Goal: Use online tool/utility: Utilize a website feature to perform a specific function

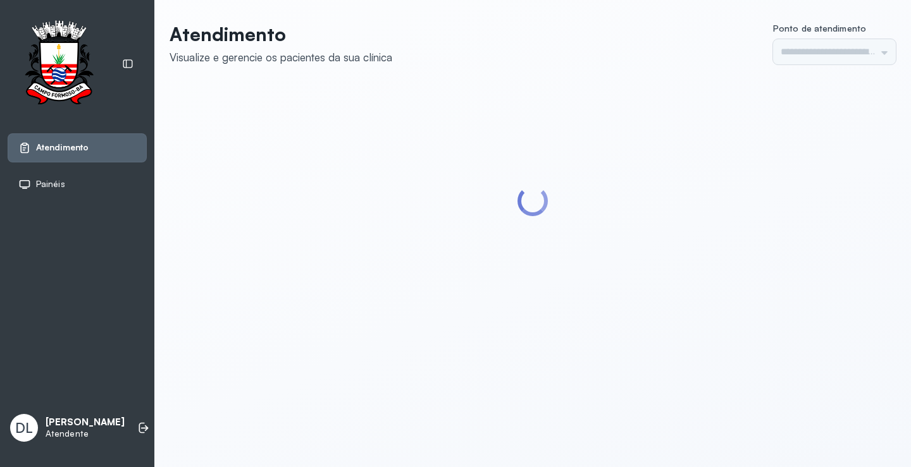
type input "*********"
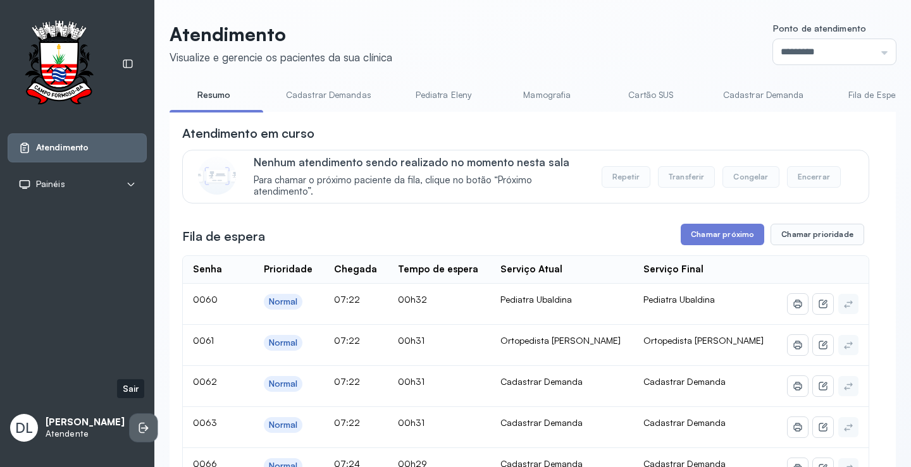
click at [137, 422] on icon at bounding box center [143, 428] width 13 height 13
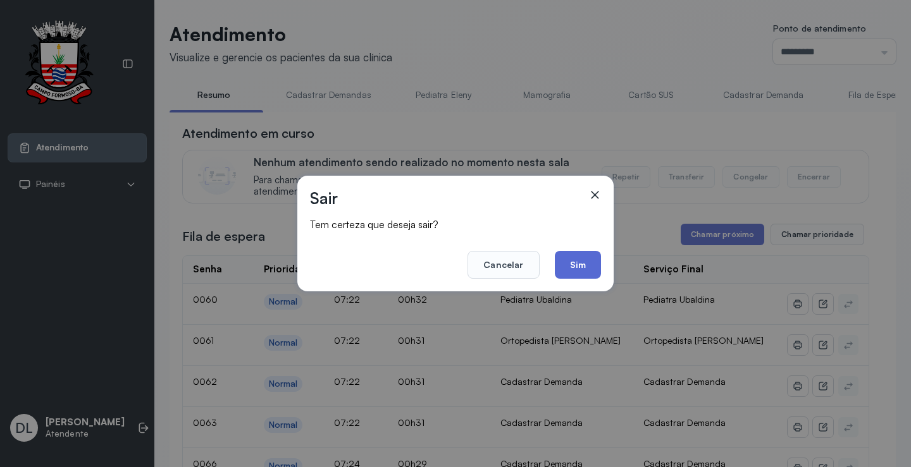
click at [581, 259] on button "Sim" at bounding box center [578, 265] width 46 height 28
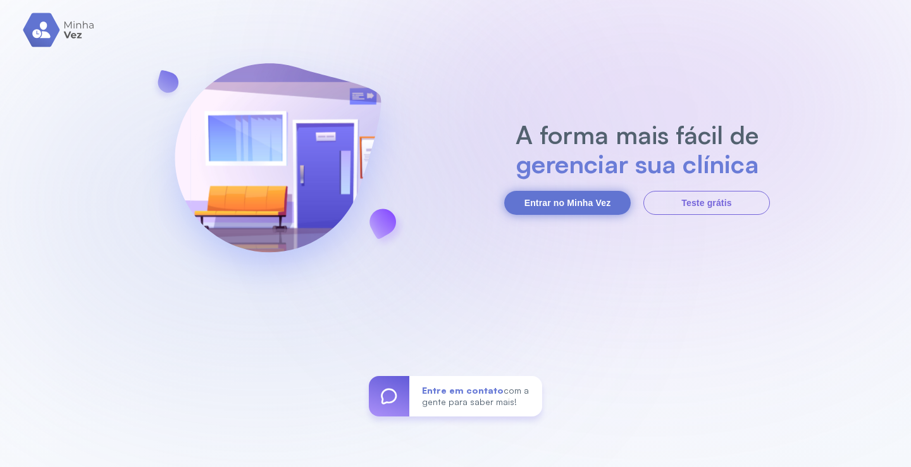
click at [564, 203] on button "Entrar no Minha Vez" at bounding box center [567, 203] width 126 height 24
drag, startPoint x: 550, startPoint y: 212, endPoint x: 558, endPoint y: 204, distance: 12.1
click at [551, 211] on button "Entrar no Minha Vez" at bounding box center [567, 203] width 126 height 24
click at [558, 204] on button "Entrar no Minha Vez" at bounding box center [567, 203] width 126 height 24
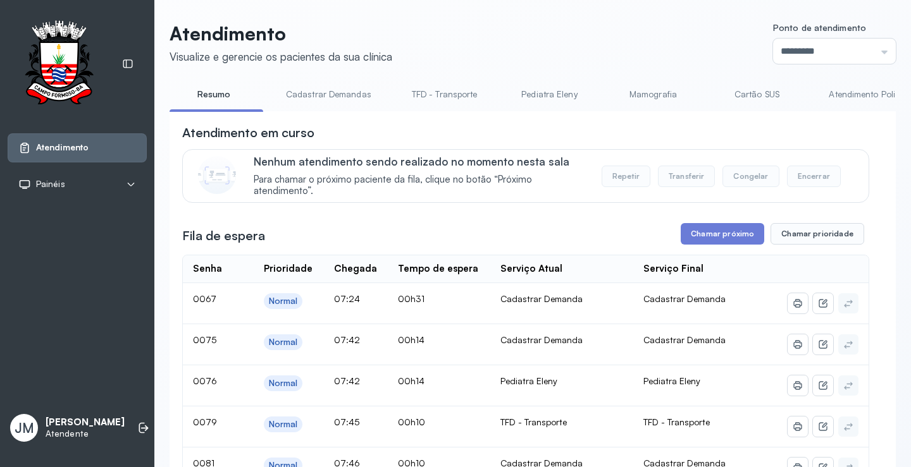
scroll to position [61, 0]
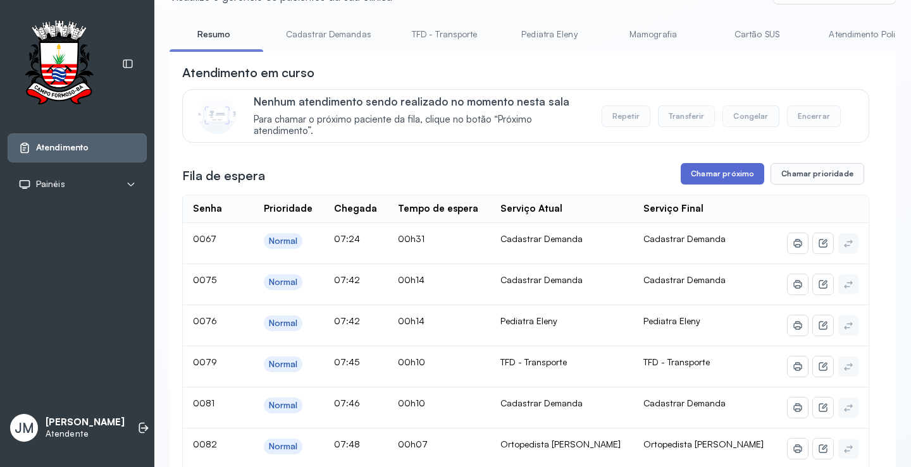
click at [720, 176] on button "Chamar próximo" at bounding box center [721, 174] width 83 height 22
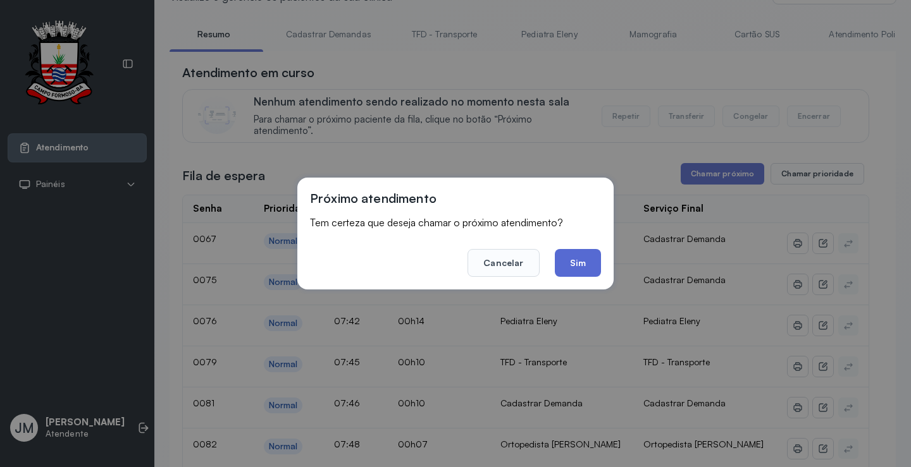
click at [569, 256] on button "Sim" at bounding box center [578, 263] width 46 height 28
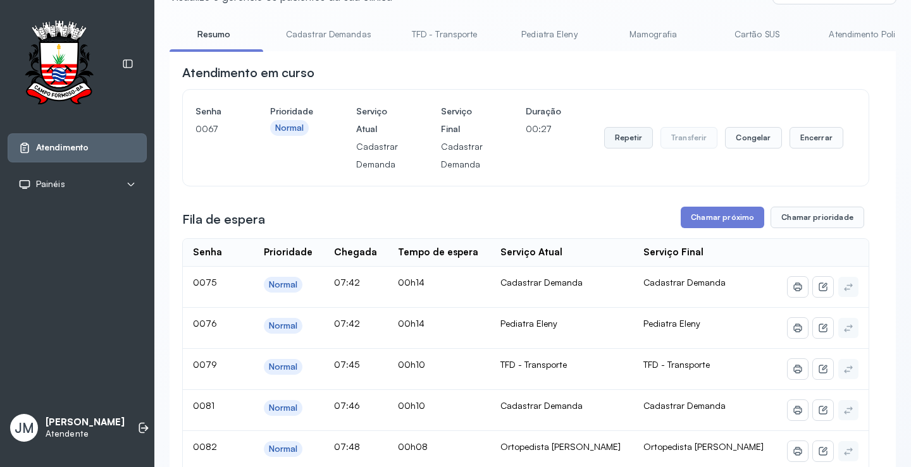
click at [625, 139] on button "Repetir" at bounding box center [628, 138] width 49 height 22
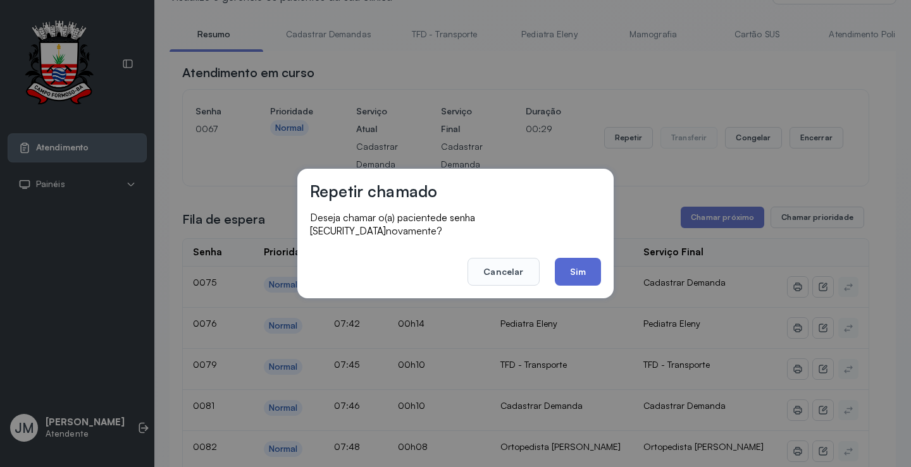
click at [575, 263] on button "Sim" at bounding box center [578, 272] width 46 height 28
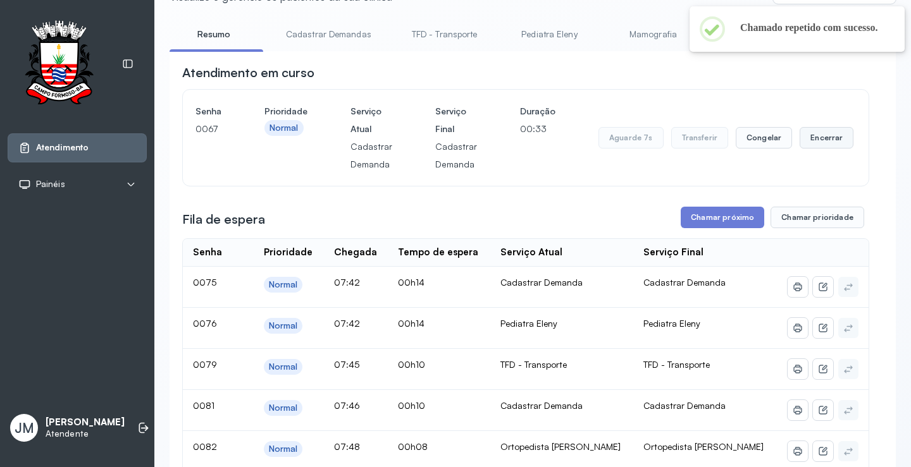
click at [805, 136] on button "Encerrar" at bounding box center [826, 138] width 54 height 22
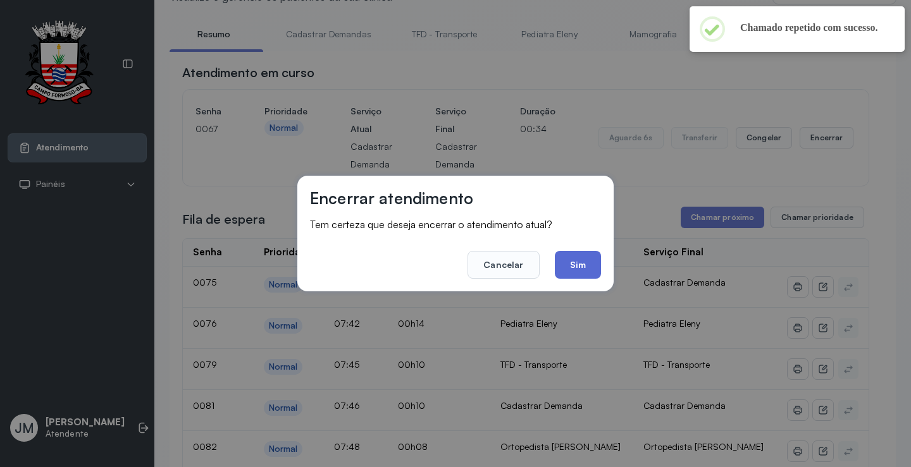
click at [590, 261] on button "Sim" at bounding box center [578, 265] width 46 height 28
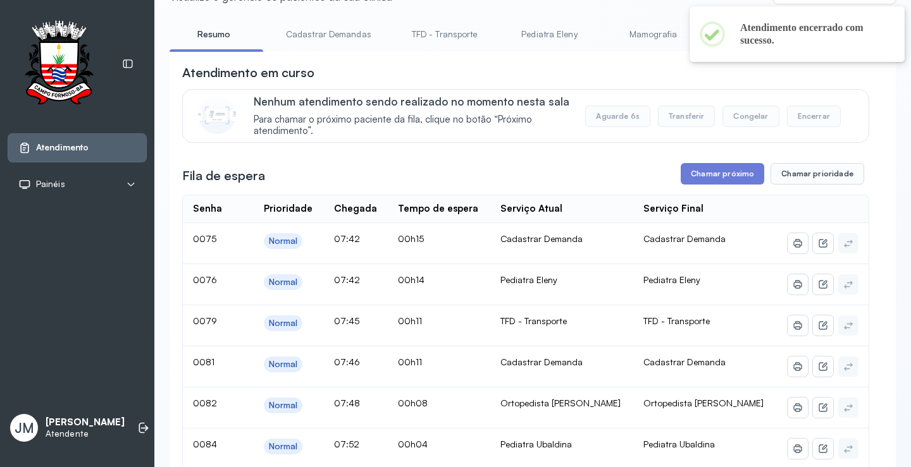
click at [663, 71] on div "Atendimento em curso" at bounding box center [525, 73] width 687 height 18
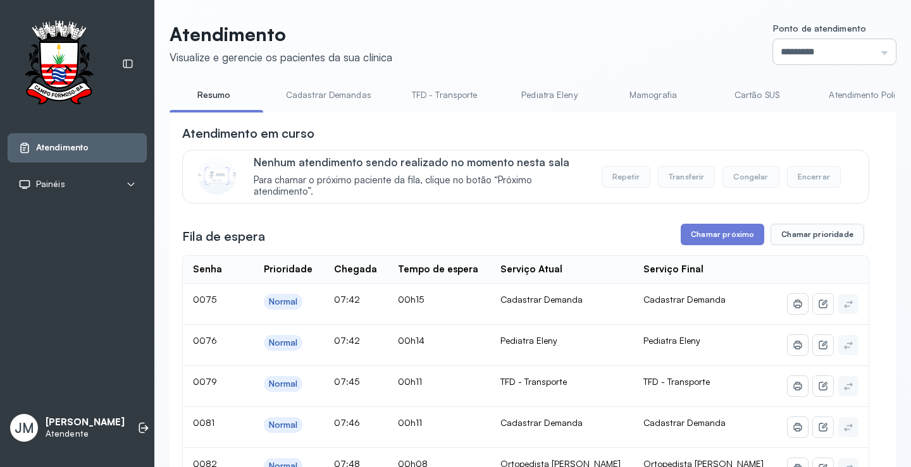
click at [852, 55] on input "*********" at bounding box center [834, 51] width 123 height 25
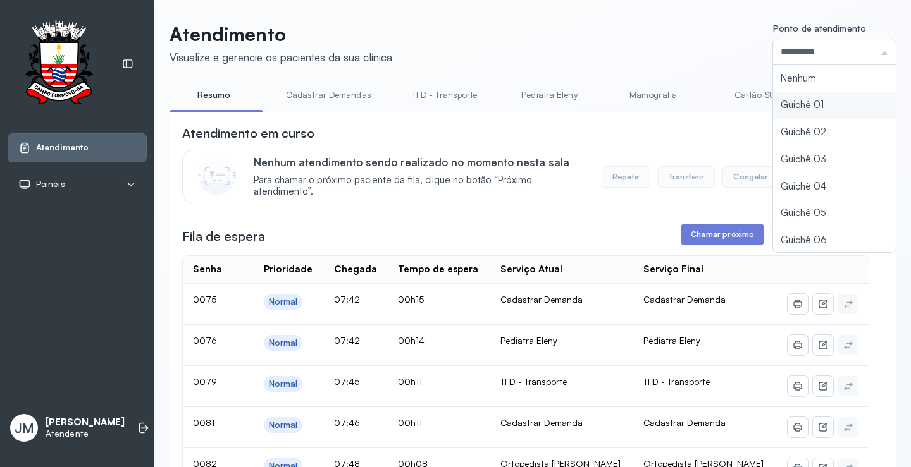
type input "*********"
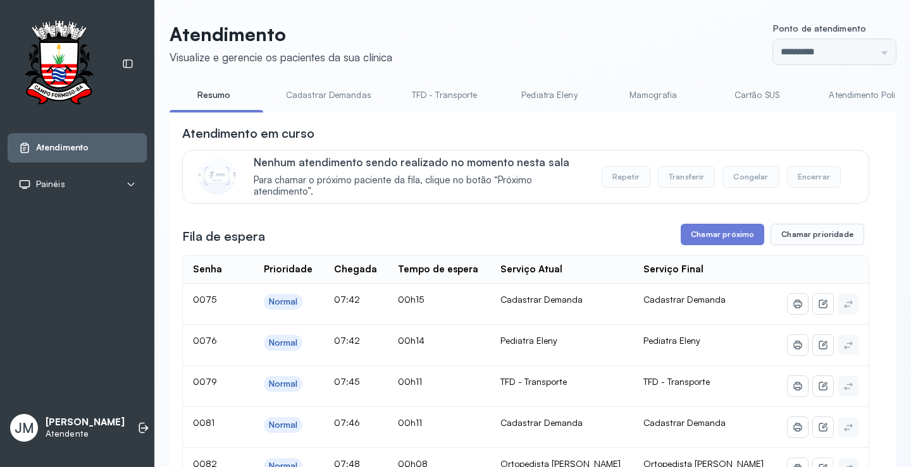
click at [778, 107] on div "Atendimento Visualize e gerencie os pacientes da sua clínica Ponto de atendimen…" at bounding box center [532, 448] width 726 height 851
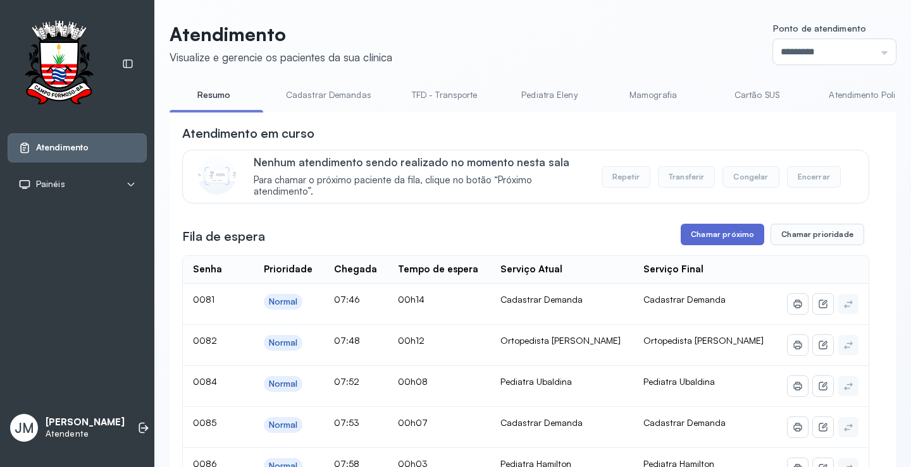
click at [709, 232] on button "Chamar próximo" at bounding box center [721, 235] width 83 height 22
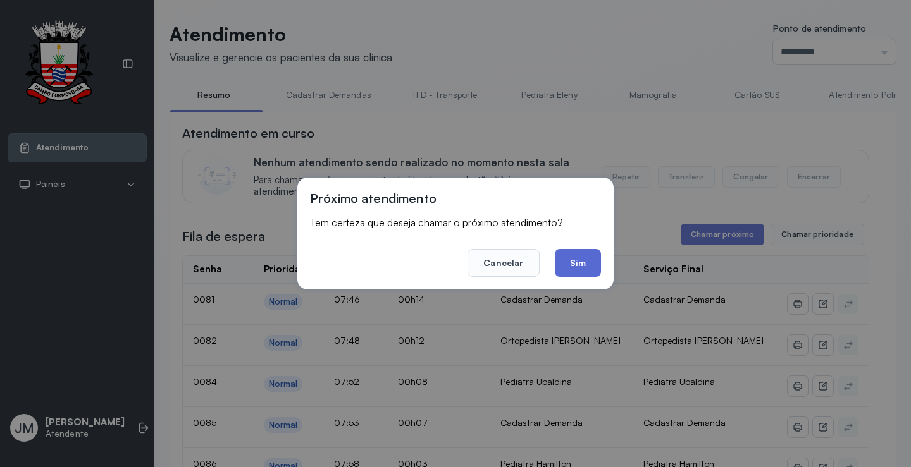
click at [586, 267] on button "Sim" at bounding box center [578, 263] width 46 height 28
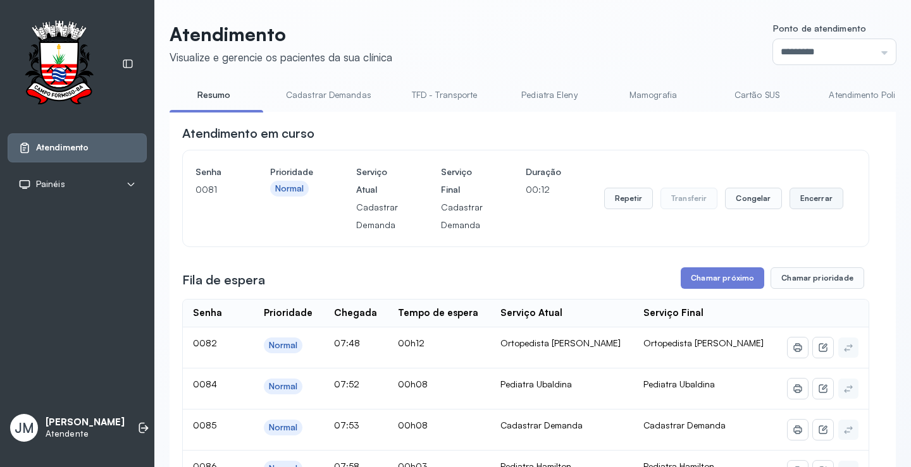
click at [798, 206] on button "Encerrar" at bounding box center [816, 199] width 54 height 22
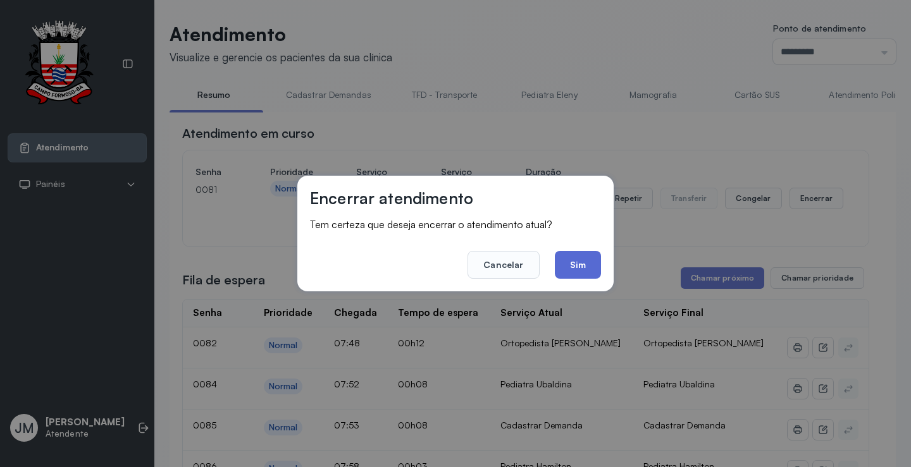
click at [577, 265] on button "Sim" at bounding box center [578, 265] width 46 height 28
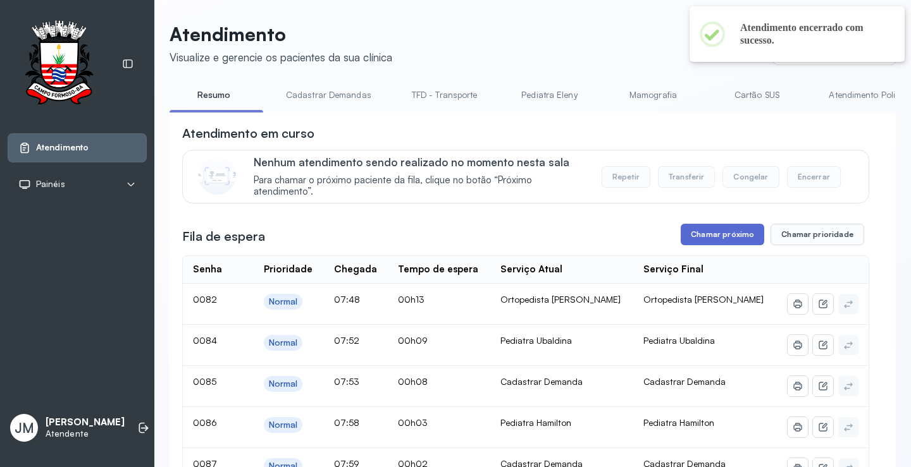
click at [709, 235] on button "Chamar próximo" at bounding box center [721, 235] width 83 height 22
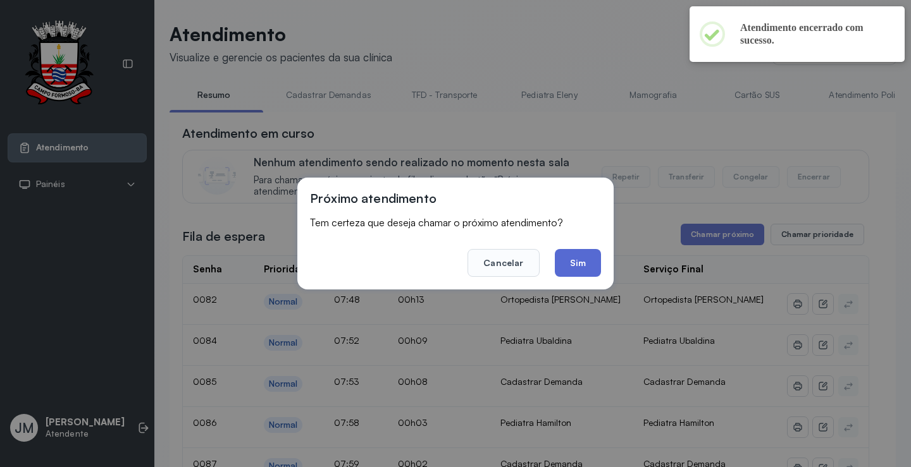
click at [569, 263] on button "Sim" at bounding box center [578, 263] width 46 height 28
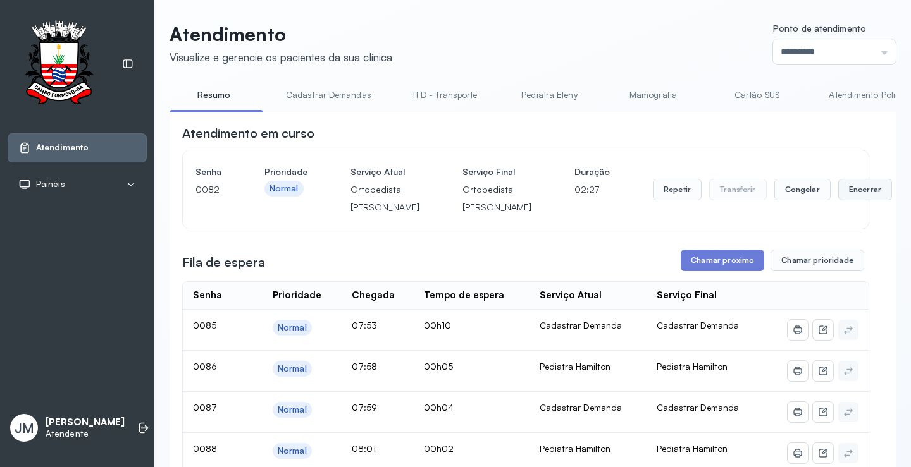
click at [838, 199] on button "Encerrar" at bounding box center [865, 190] width 54 height 22
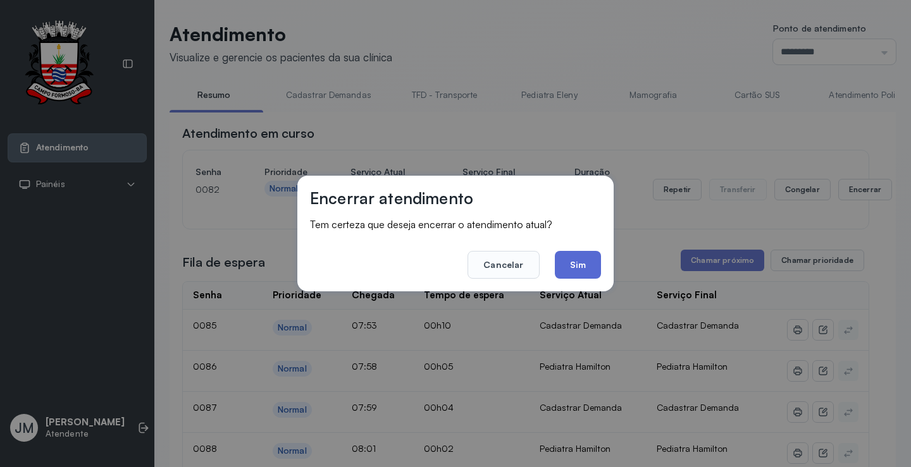
click at [581, 262] on button "Sim" at bounding box center [578, 265] width 46 height 28
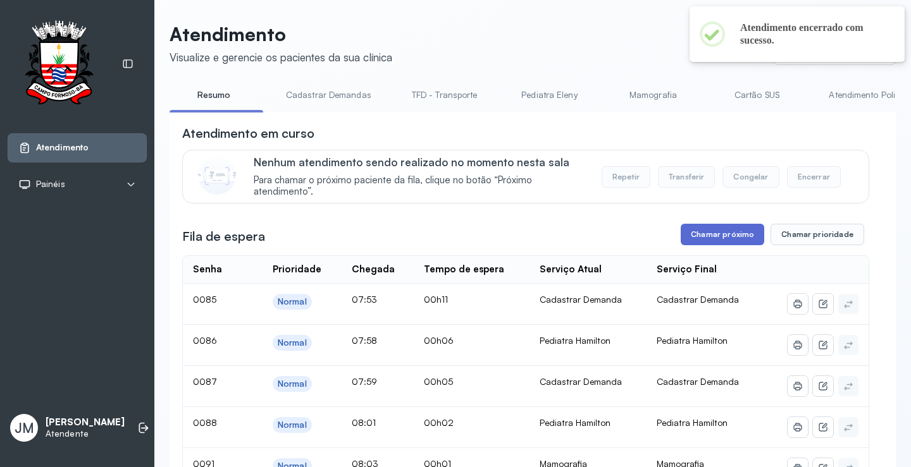
click at [705, 242] on button "Chamar próximo" at bounding box center [721, 235] width 83 height 22
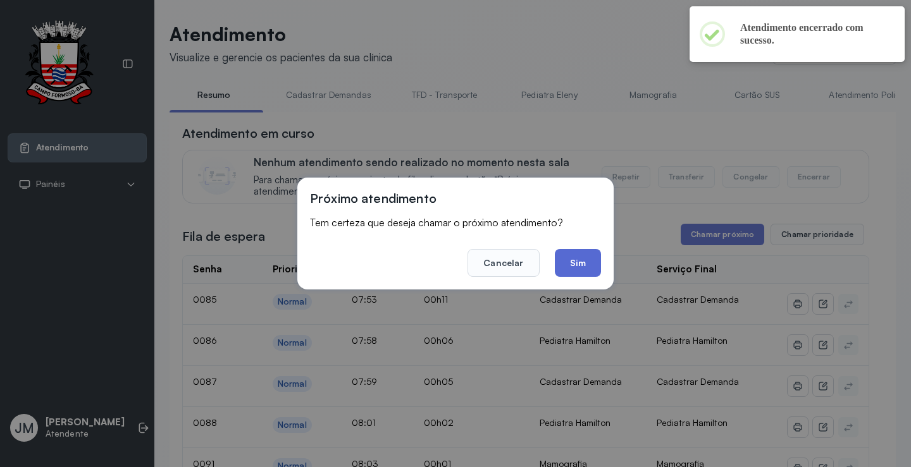
click at [586, 264] on button "Sim" at bounding box center [578, 263] width 46 height 28
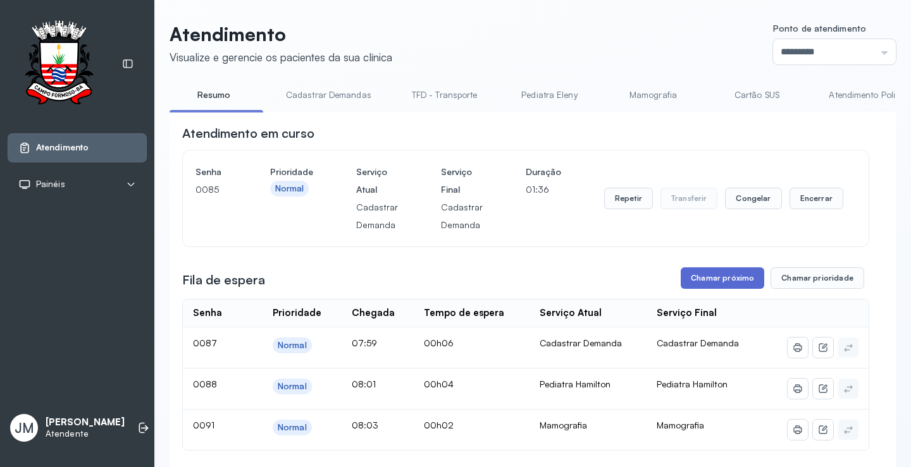
click at [725, 278] on button "Chamar próximo" at bounding box center [721, 278] width 83 height 22
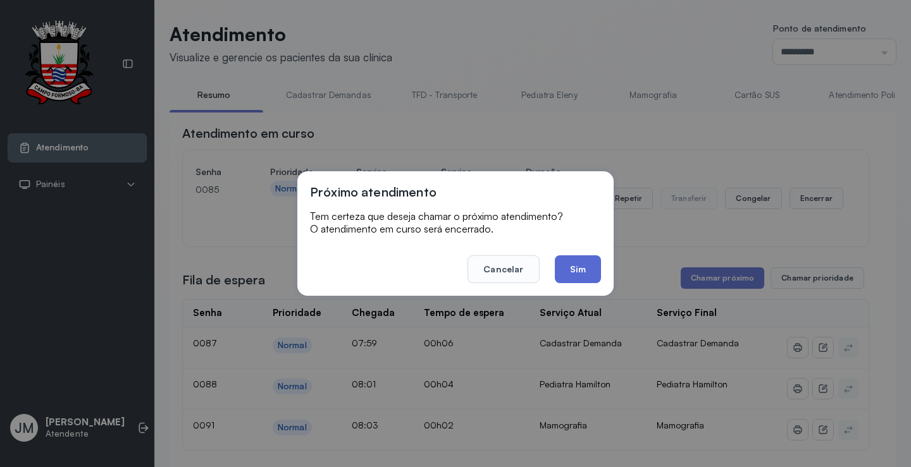
click at [579, 267] on button "Sim" at bounding box center [578, 269] width 46 height 28
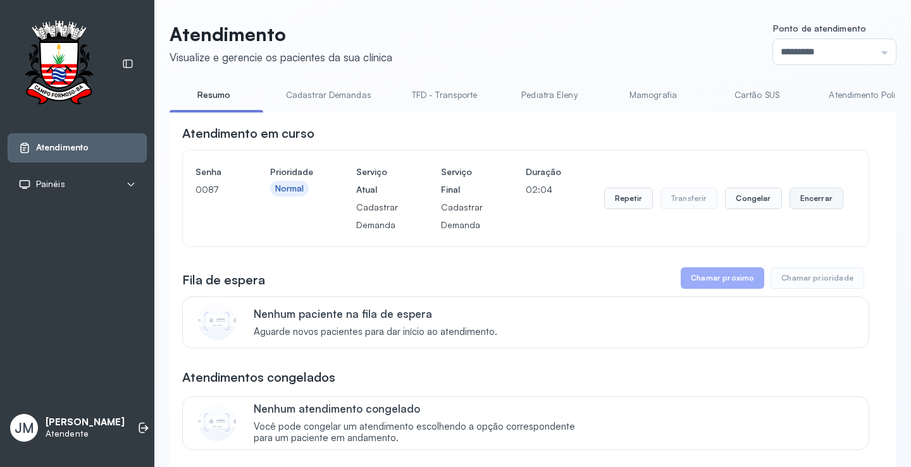
click at [809, 199] on button "Encerrar" at bounding box center [816, 199] width 54 height 22
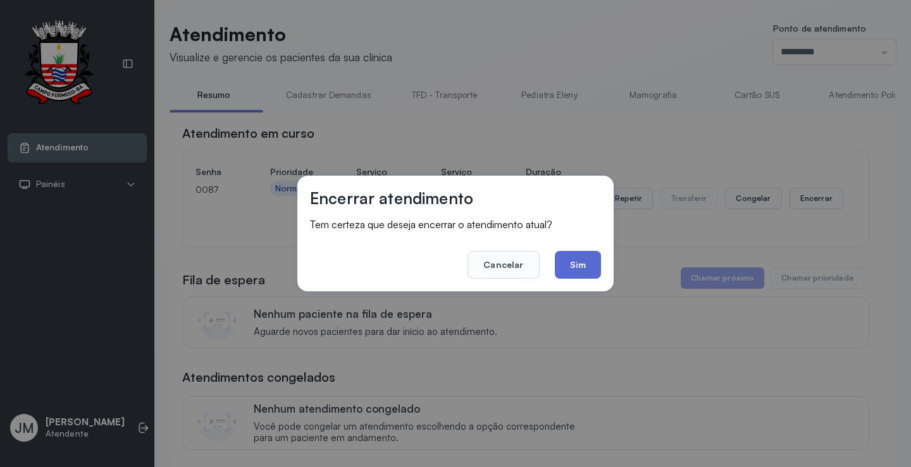
click at [574, 266] on button "Sim" at bounding box center [578, 265] width 46 height 28
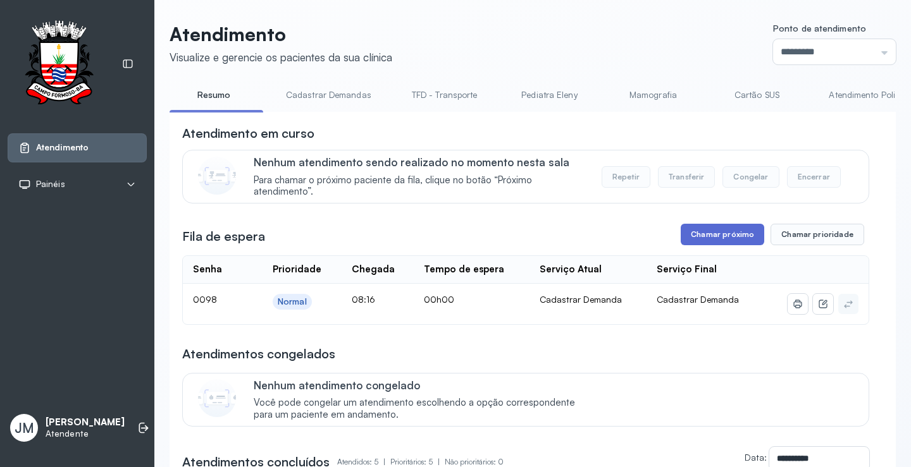
click at [735, 237] on button "Chamar próximo" at bounding box center [721, 235] width 83 height 22
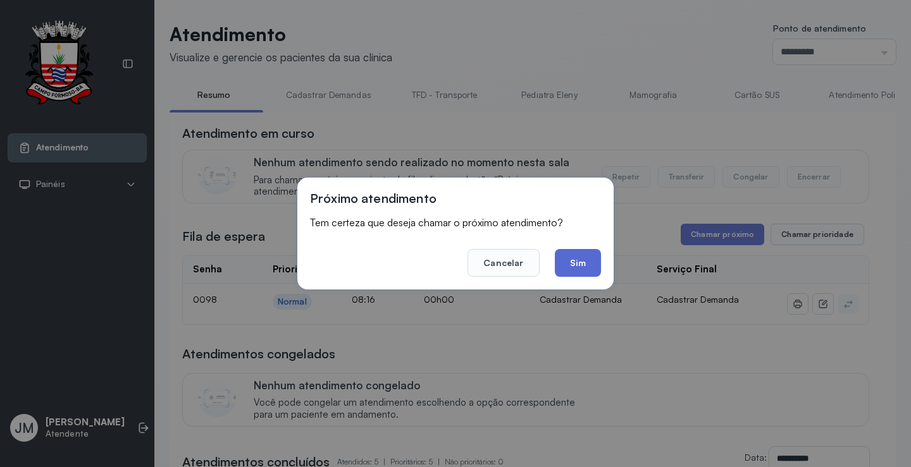
click at [590, 262] on button "Sim" at bounding box center [578, 263] width 46 height 28
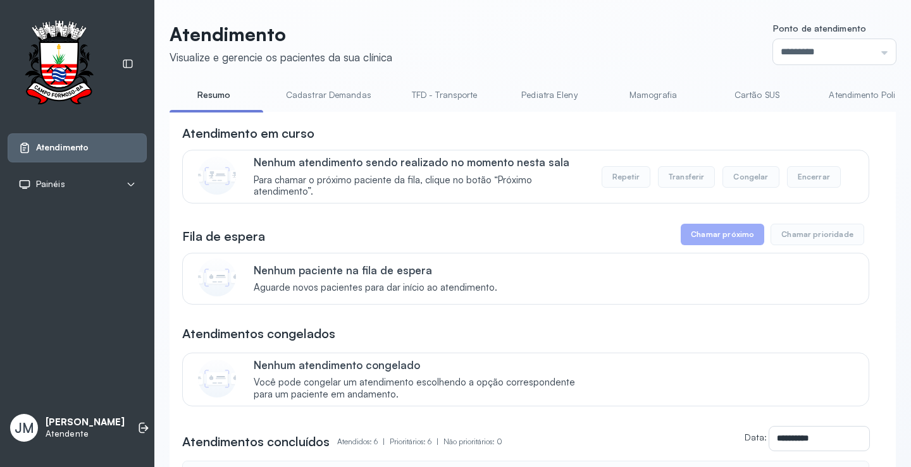
click at [120, 105] on div at bounding box center [77, 64] width 139 height 88
